Goal: Task Accomplishment & Management: Complete application form

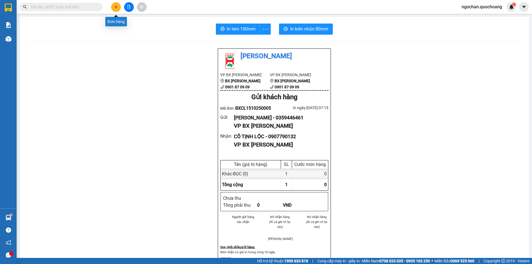
click at [114, 5] on button at bounding box center [116, 7] width 10 height 10
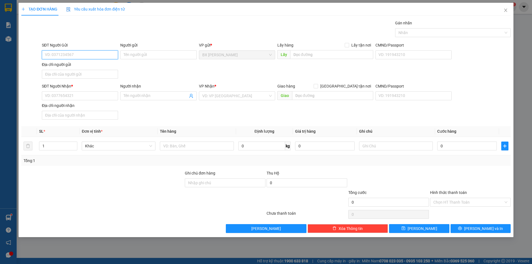
click at [82, 54] on input "SĐT Người Gửi" at bounding box center [80, 54] width 76 height 9
type input "0358604901"
click at [98, 66] on div "0358604901 - CHỊ NGÀ" at bounding box center [80, 66] width 70 height 6
type input "CHỊ NGÀ"
type input "0358604901"
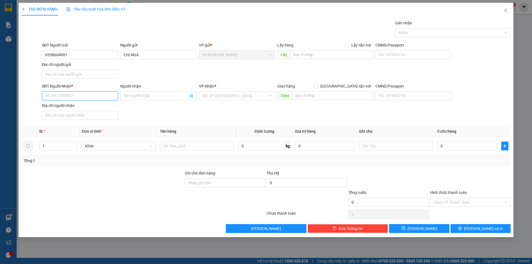
click at [73, 93] on input "SĐT Người Nhận *" at bounding box center [80, 96] width 76 height 9
type input "0908389636"
click at [139, 95] on input "Người nhận" at bounding box center [156, 96] width 64 height 6
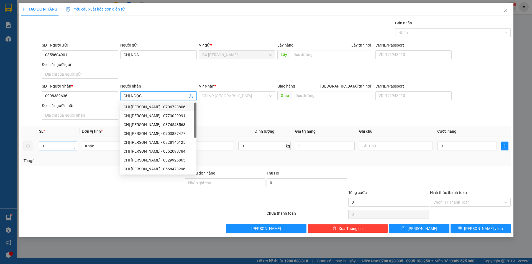
type input "CHỊ NGỌC"
click at [57, 145] on input "1" at bounding box center [58, 146] width 38 height 8
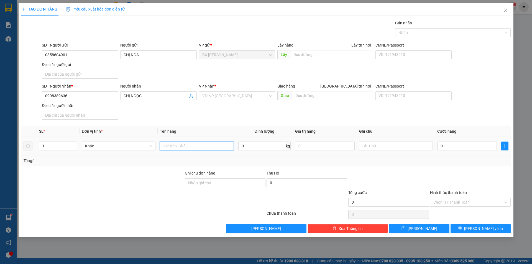
drag, startPoint x: 173, startPoint y: 145, endPoint x: 174, endPoint y: 142, distance: 3.5
click at [173, 145] on input "text" at bounding box center [197, 146] width 74 height 9
click at [270, 94] on div "VD: VP [GEOGRAPHIC_DATA]" at bounding box center [237, 96] width 76 height 9
type input "THÙNG"
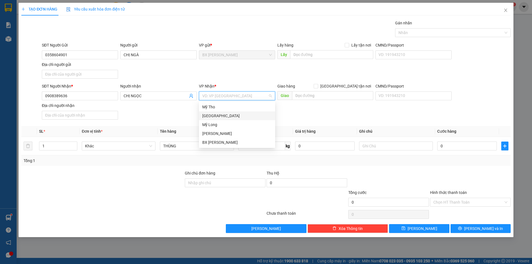
click at [234, 116] on div "[GEOGRAPHIC_DATA]" at bounding box center [237, 116] width 70 height 6
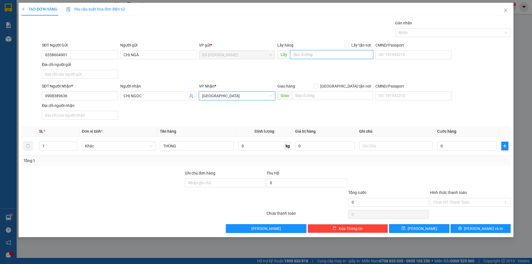
click at [311, 54] on input "text" at bounding box center [331, 54] width 83 height 9
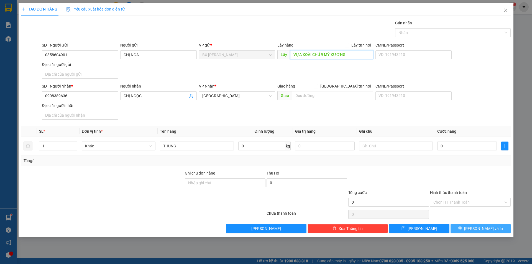
type input "VỰA XOÀI CHÚ 9 MỸ XƯƠNG"
click at [492, 230] on span "[PERSON_NAME] và In" at bounding box center [484, 229] width 39 height 6
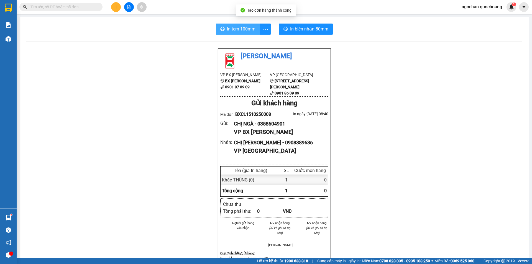
click at [234, 31] on span "In tem 100mm" at bounding box center [241, 29] width 29 height 7
click at [470, 9] on span "ngochan.quochoang" at bounding box center [482, 6] width 49 height 7
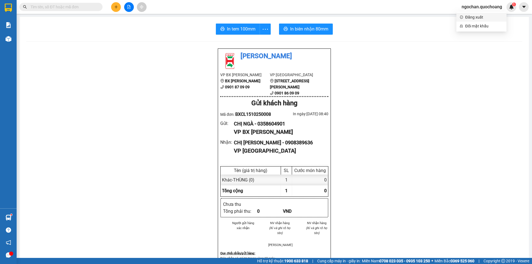
click at [467, 17] on span "Đăng xuất" at bounding box center [485, 17] width 38 height 6
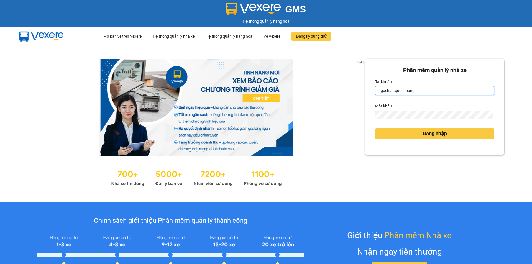
drag, startPoint x: 0, startPoint y: 0, endPoint x: 429, endPoint y: 95, distance: 439.2
click at [424, 89] on input "ngochan.quochoang" at bounding box center [435, 90] width 119 height 9
type input "quyen.quochoang"
click at [437, 128] on div "Đăng nhập" at bounding box center [435, 133] width 119 height 15
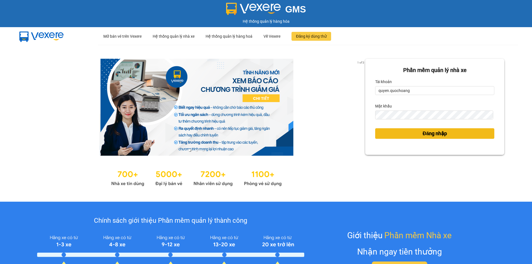
click at [438, 133] on span "Đăng nhập" at bounding box center [435, 134] width 24 height 8
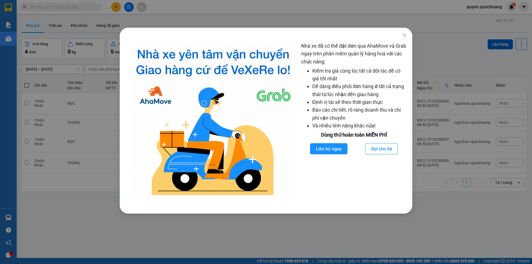
click at [454, 61] on div "Nhà xe đã có thể đặt đơn qua AhaMove và Grab ngay trên phần mềm quản lý hàng ho…" at bounding box center [266, 132] width 532 height 264
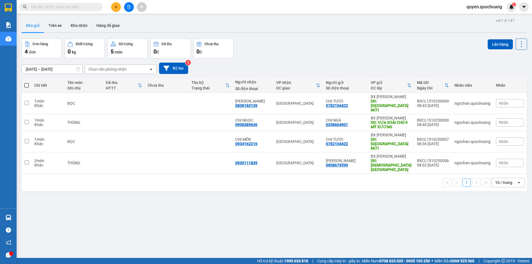
click at [110, 7] on div at bounding box center [129, 7] width 42 height 10
click at [113, 8] on button at bounding box center [116, 7] width 10 height 10
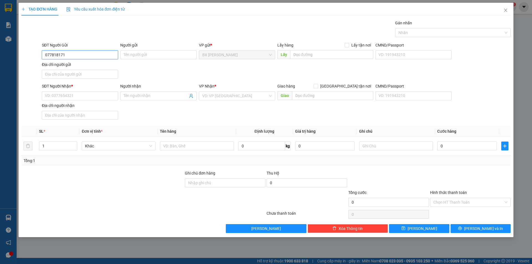
type input "0778181717"
click at [80, 69] on div "0778181717 - ANH NGHĨA" at bounding box center [80, 66] width 76 height 9
type input "ANH NGHĨA"
type input "0778181717"
click at [110, 95] on input "SĐT Người Nhận *" at bounding box center [80, 96] width 76 height 9
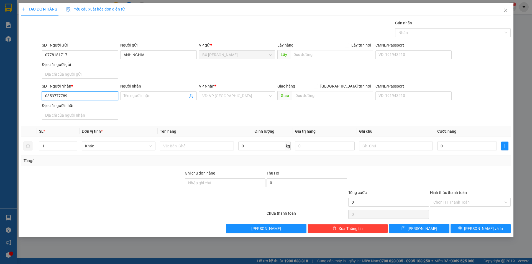
click at [48, 97] on input "0353777789" at bounding box center [80, 96] width 76 height 9
click at [49, 97] on input "0353777789" at bounding box center [80, 96] width 76 height 9
click at [54, 97] on input "0353777789" at bounding box center [80, 96] width 76 height 9
click at [55, 100] on input "0353777789" at bounding box center [80, 96] width 76 height 9
click at [58, 98] on input "0353777789" at bounding box center [80, 96] width 76 height 9
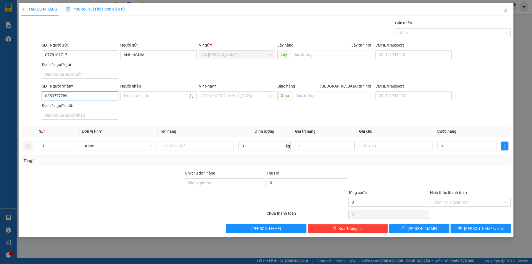
click at [59, 98] on input "0353777789" at bounding box center [80, 96] width 76 height 9
click at [62, 98] on input "0353777789" at bounding box center [80, 96] width 76 height 9
click at [65, 98] on input "0353777789" at bounding box center [80, 96] width 76 height 9
click at [77, 99] on input "0353777789" at bounding box center [80, 96] width 76 height 9
type input "0353777789"
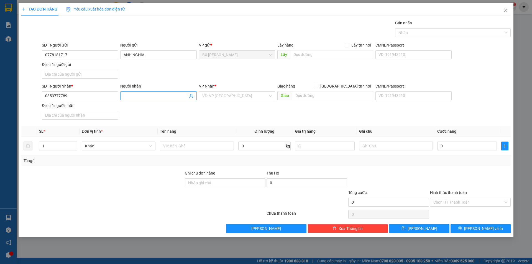
click at [167, 96] on input "Người nhận" at bounding box center [156, 96] width 64 height 6
type input "C"
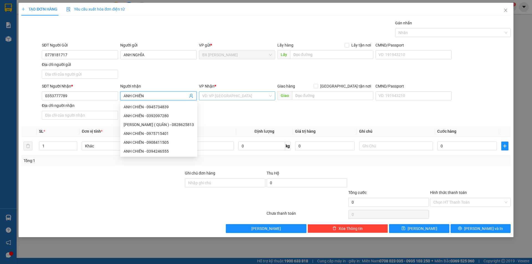
type input "ANH CHIẾN"
click at [218, 94] on input "search" at bounding box center [235, 96] width 66 height 8
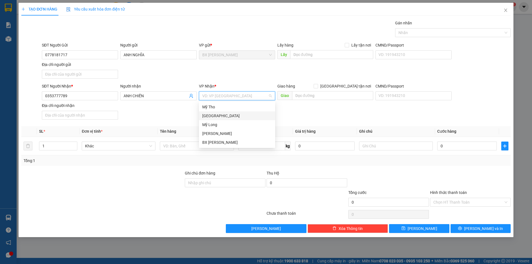
click at [216, 113] on div "[GEOGRAPHIC_DATA]" at bounding box center [237, 116] width 70 height 6
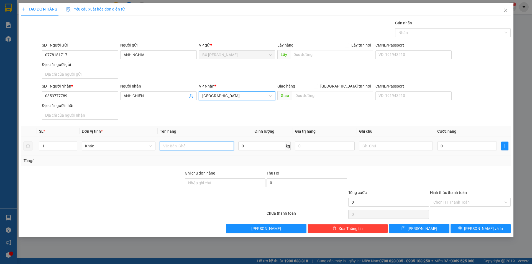
click at [212, 143] on input "text" at bounding box center [197, 146] width 74 height 9
type input "HỒ SƠ"
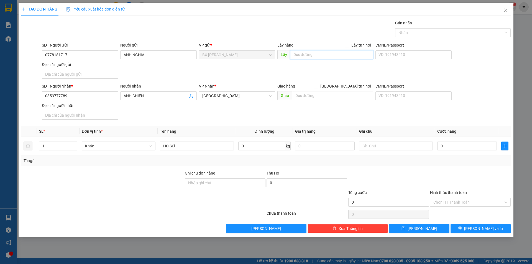
click at [340, 55] on input "text" at bounding box center [331, 54] width 83 height 9
type input "NGÃ BA CÂY GÒN"
click at [468, 229] on button "[PERSON_NAME] và In" at bounding box center [481, 228] width 60 height 9
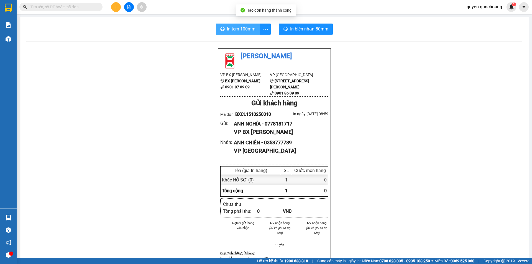
click at [240, 29] on span "In tem 100mm" at bounding box center [241, 29] width 29 height 7
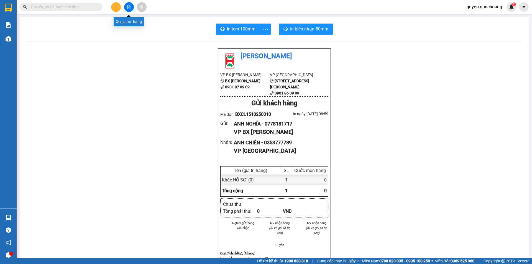
click at [118, 10] on button at bounding box center [116, 7] width 10 height 10
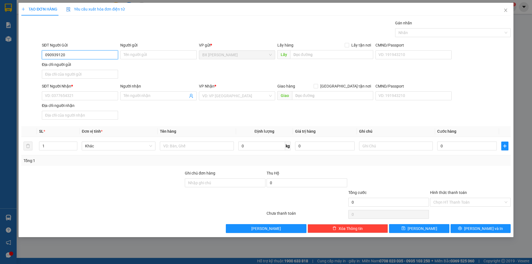
type input "0909391200"
click at [91, 70] on div "0909391200 - [PERSON_NAME]" at bounding box center [80, 66] width 76 height 9
type input "[PERSON_NAME]"
type input "0909391200"
click at [95, 97] on input "SĐT Người Nhận *" at bounding box center [80, 96] width 76 height 9
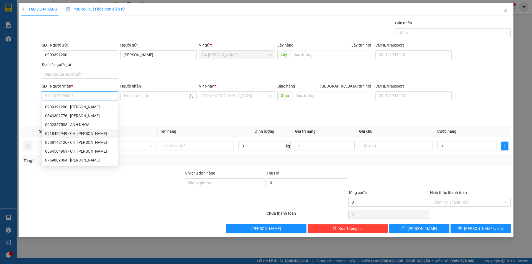
click at [89, 134] on div "0918429949 - CHỊ [PERSON_NAME]" at bounding box center [80, 134] width 70 height 6
type input "0918429949"
type input "CHỊ [PERSON_NAME]"
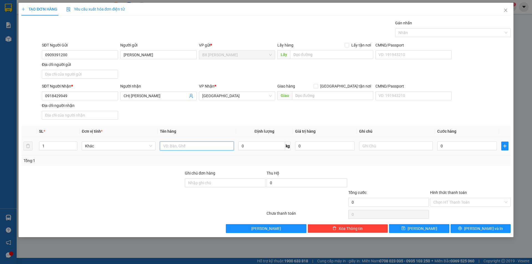
click at [189, 146] on input "text" at bounding box center [197, 146] width 74 height 9
type input "THÙNG"
drag, startPoint x: 64, startPoint y: 152, endPoint x: 51, endPoint y: 149, distance: 13.1
click at [51, 149] on td "1" at bounding box center [58, 146] width 43 height 19
drag, startPoint x: 50, startPoint y: 149, endPoint x: 0, endPoint y: 148, distance: 50.2
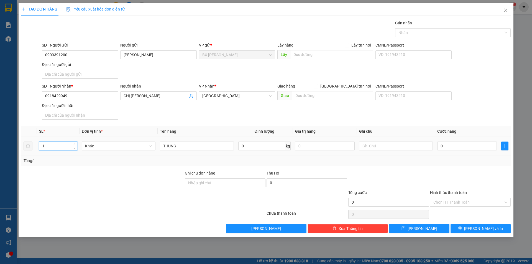
click at [0, 148] on div "TẠO ĐƠN HÀNG Yêu cầu xuất hóa đơn điện tử Transit Pickup Surcharge Ids Transit …" at bounding box center [266, 132] width 532 height 264
type input "4"
click at [315, 54] on input "text" at bounding box center [331, 54] width 83 height 9
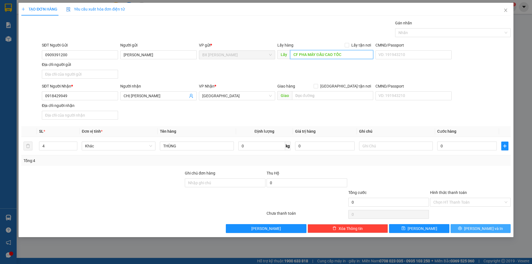
type input "CF PHA MÁY ĐẦU CAO TỐC"
click at [490, 230] on span "[PERSON_NAME] và In" at bounding box center [484, 229] width 39 height 6
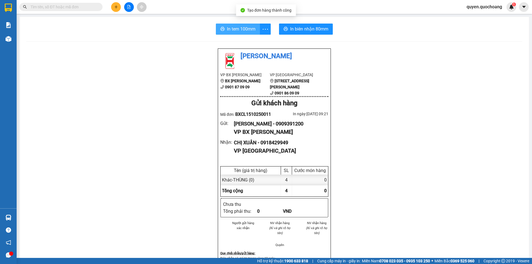
click at [243, 25] on button "In tem 100mm" at bounding box center [238, 29] width 44 height 11
click at [233, 28] on span "In tem 100mm" at bounding box center [241, 29] width 29 height 7
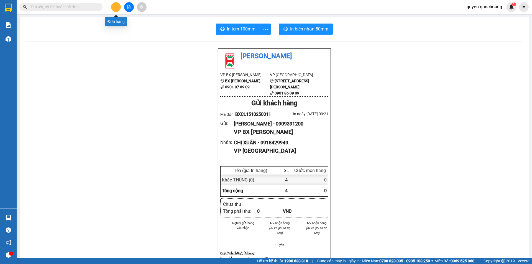
click at [113, 6] on button at bounding box center [116, 7] width 10 height 10
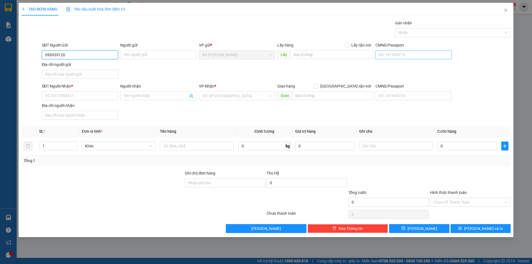
type input "0909391200"
drag, startPoint x: 104, startPoint y: 66, endPoint x: 92, endPoint y: 88, distance: 25.2
click at [103, 66] on div "0909391200 - [PERSON_NAME]" at bounding box center [80, 66] width 70 height 6
type input "[PERSON_NAME]"
type input "0909391200"
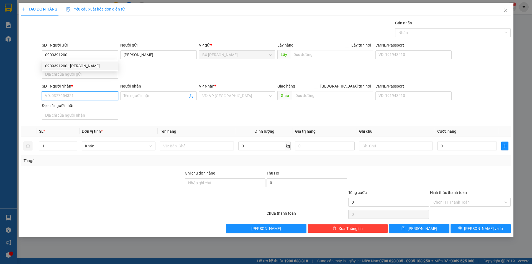
click at [88, 97] on input "SĐT Người Nhận *" at bounding box center [80, 96] width 76 height 9
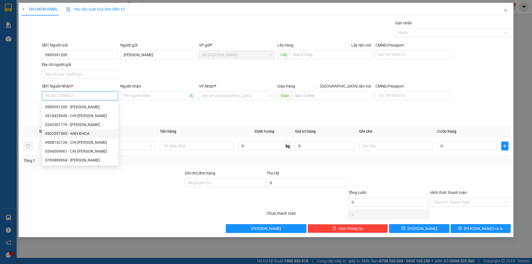
drag, startPoint x: 83, startPoint y: 131, endPoint x: 124, endPoint y: 131, distance: 41.3
click at [82, 131] on div "0902557505 - ANH KHOA" at bounding box center [80, 134] width 70 height 6
type input "0902557505"
type input "ANH KHOA"
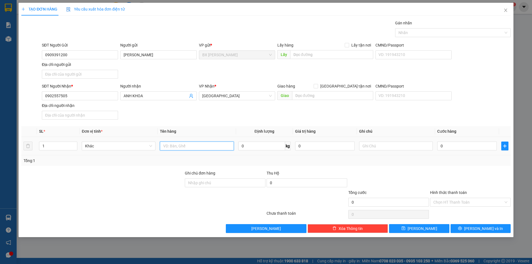
click at [195, 146] on input "text" at bounding box center [197, 146] width 74 height 9
type input "THÙNG"
click at [312, 53] on input "text" at bounding box center [331, 54] width 83 height 9
type input "X"
drag, startPoint x: 296, startPoint y: 55, endPoint x: 263, endPoint y: 62, distance: 33.6
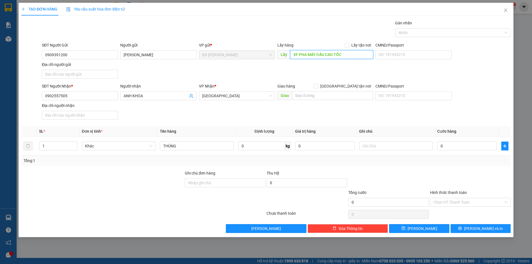
click at [263, 62] on div "SĐT Người Gửi 0909391200 Người gửi [PERSON_NAME] VP gửi * BX Cao Lãnh Lấy hàng …" at bounding box center [276, 61] width 471 height 39
type input "CF PHA MÁY ĐẦU CAO TỐC"
click at [483, 229] on span "[PERSON_NAME] và In" at bounding box center [484, 229] width 39 height 6
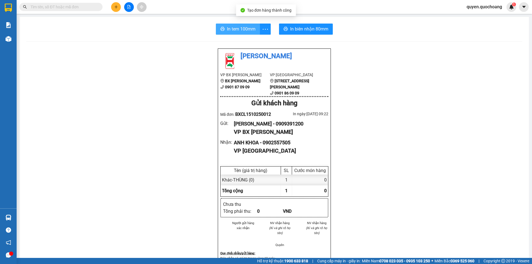
click at [241, 31] on span "In tem 100mm" at bounding box center [241, 29] width 29 height 7
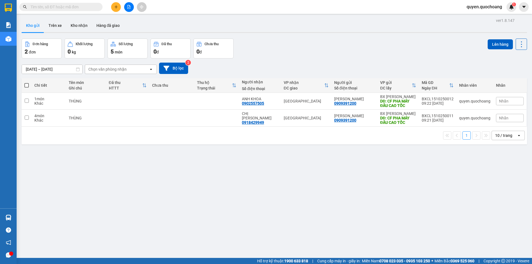
click at [121, 6] on div at bounding box center [129, 7] width 42 height 10
click at [120, 7] on button at bounding box center [116, 7] width 10 height 10
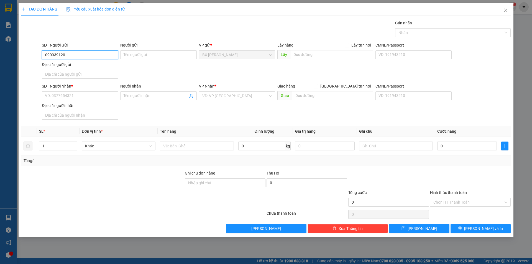
type input "0909391200"
click at [93, 68] on div "0909391200 - [PERSON_NAME]" at bounding box center [80, 66] width 70 height 6
type input "[PERSON_NAME]"
type input "0909391200"
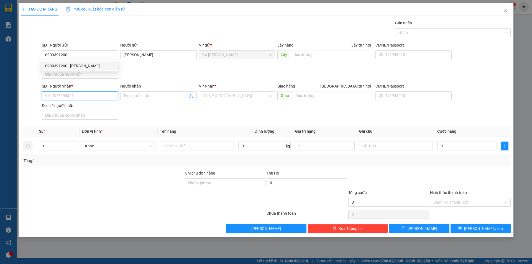
click at [93, 93] on input "SĐT Người Nhận *" at bounding box center [80, 96] width 76 height 9
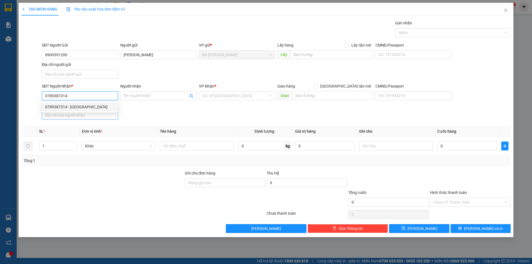
type input "0789387314"
click at [96, 113] on input "Địa chỉ người nhận" at bounding box center [80, 115] width 76 height 9
click at [87, 92] on input "0789387314" at bounding box center [80, 96] width 76 height 9
click at [87, 105] on div "0789387314 - [GEOGRAPHIC_DATA]" at bounding box center [80, 107] width 70 height 6
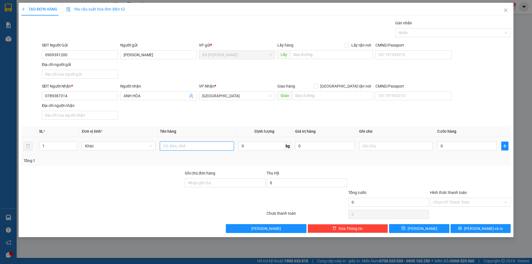
click at [180, 143] on input "text" at bounding box center [197, 146] width 74 height 9
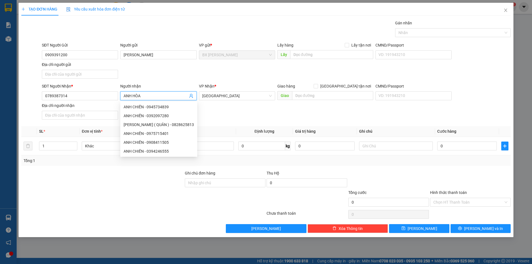
drag, startPoint x: 165, startPoint y: 98, endPoint x: 134, endPoint y: 101, distance: 30.7
click at [134, 101] on div "Người nhận ANH HÒA" at bounding box center [158, 92] width 76 height 19
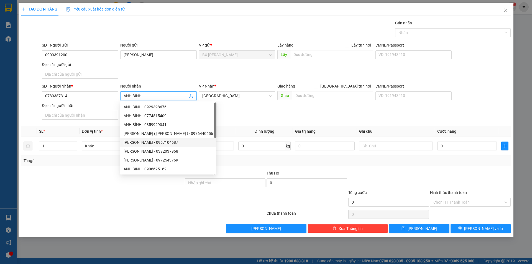
type input "ANH BÌNH"
drag, startPoint x: 64, startPoint y: 133, endPoint x: 77, endPoint y: 134, distance: 13.1
click at [64, 133] on div "SL *" at bounding box center [58, 131] width 38 height 6
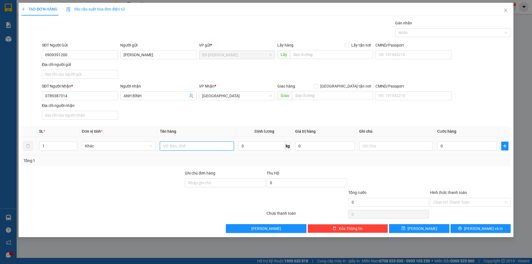
click at [209, 146] on input "text" at bounding box center [197, 146] width 74 height 9
type input "THÙNG"
click at [322, 50] on input "text" at bounding box center [331, 54] width 83 height 9
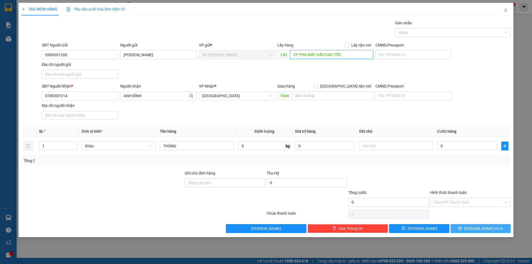
type input "CF PHA MÁY ĐẦU CAO TỐC"
click at [490, 232] on button "[PERSON_NAME] và In" at bounding box center [481, 228] width 60 height 9
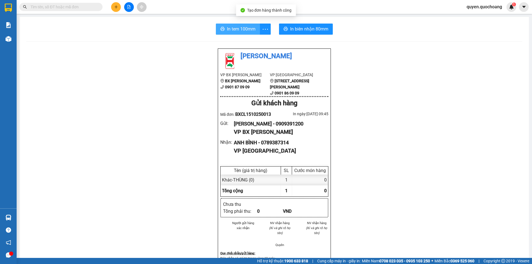
click at [220, 28] on icon "printer" at bounding box center [222, 29] width 4 height 4
